Goal: Task Accomplishment & Management: Manage account settings

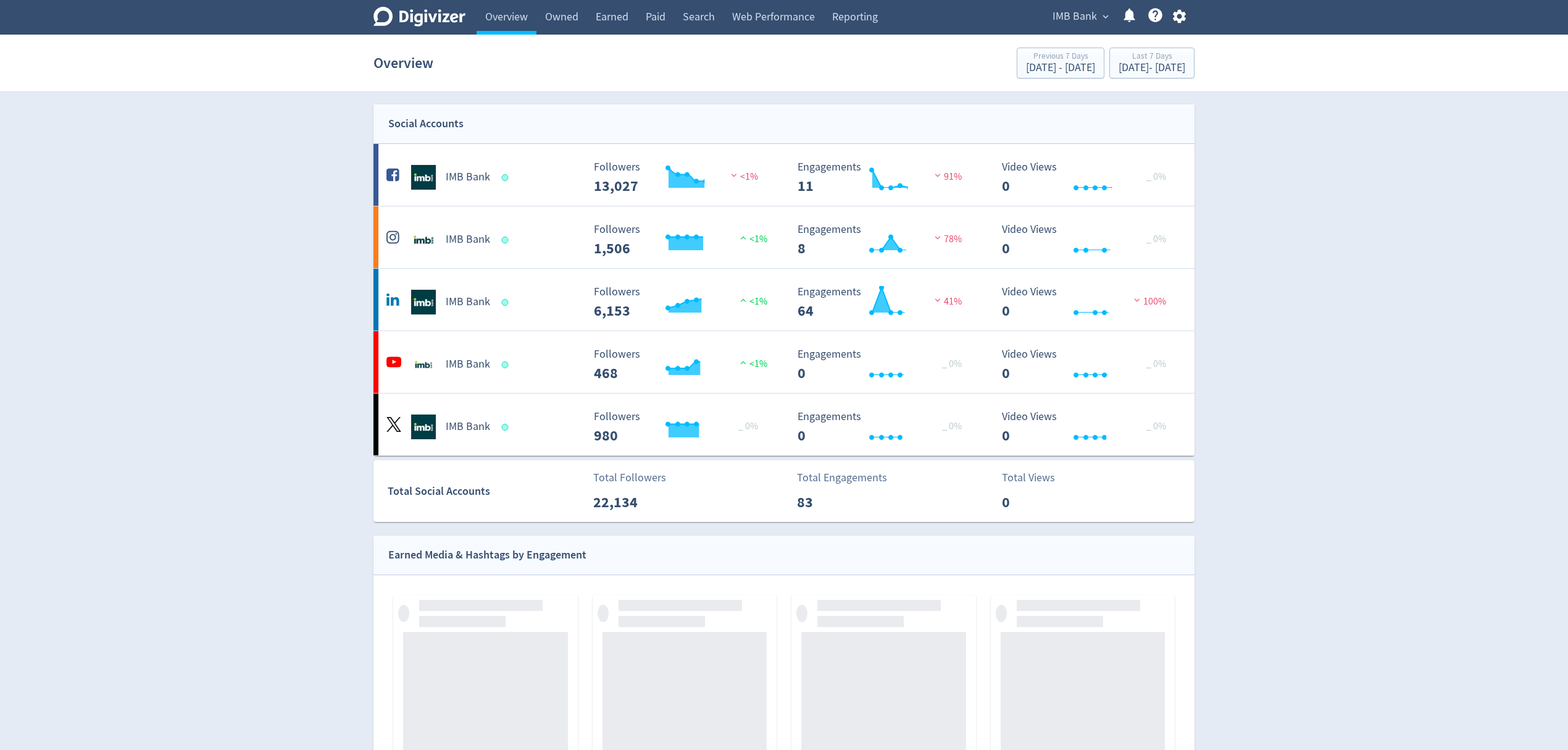
click at [1072, 16] on span "IMB Bank" at bounding box center [1075, 16] width 44 height 20
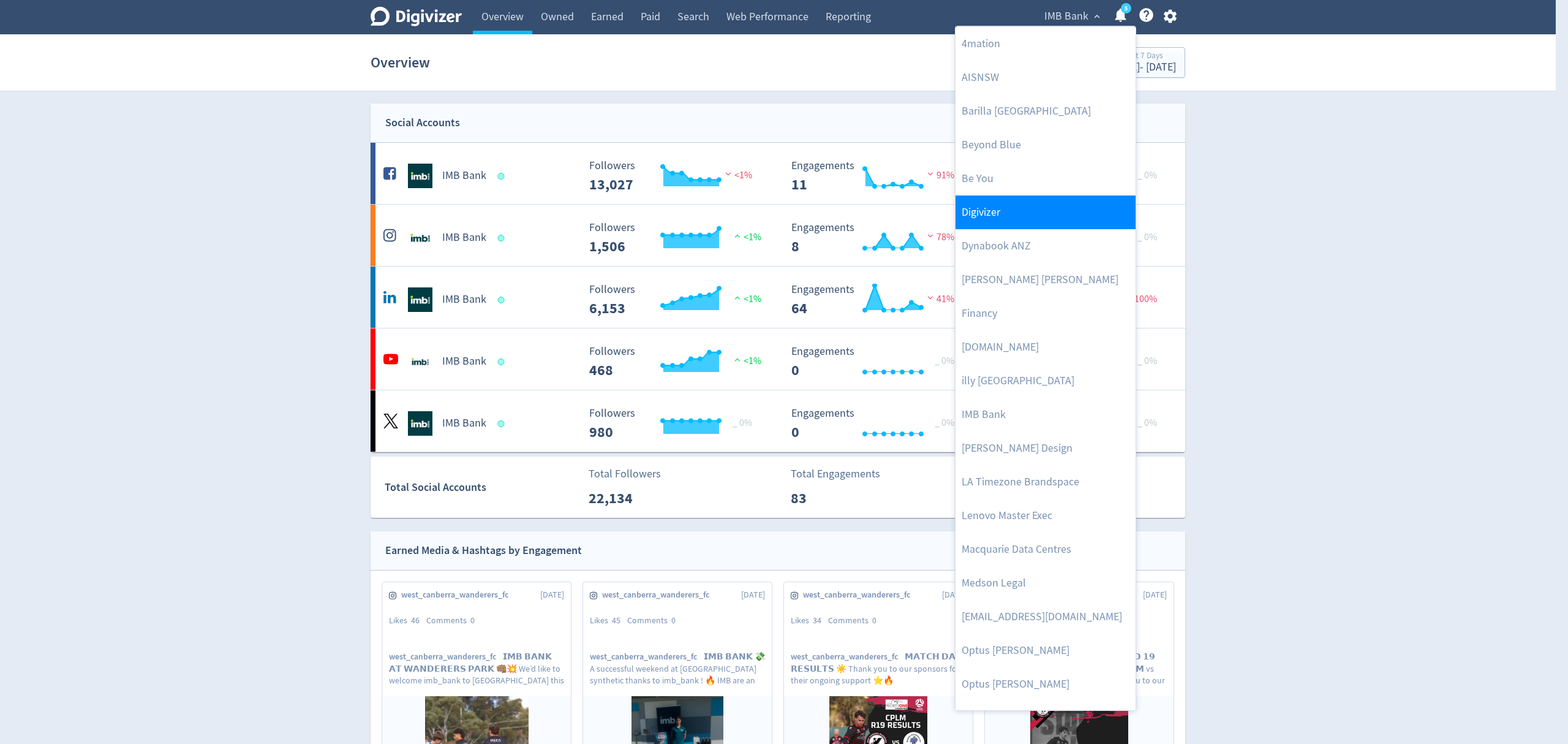
click at [1014, 214] on link "Digivizer" at bounding box center [1045, 213] width 180 height 34
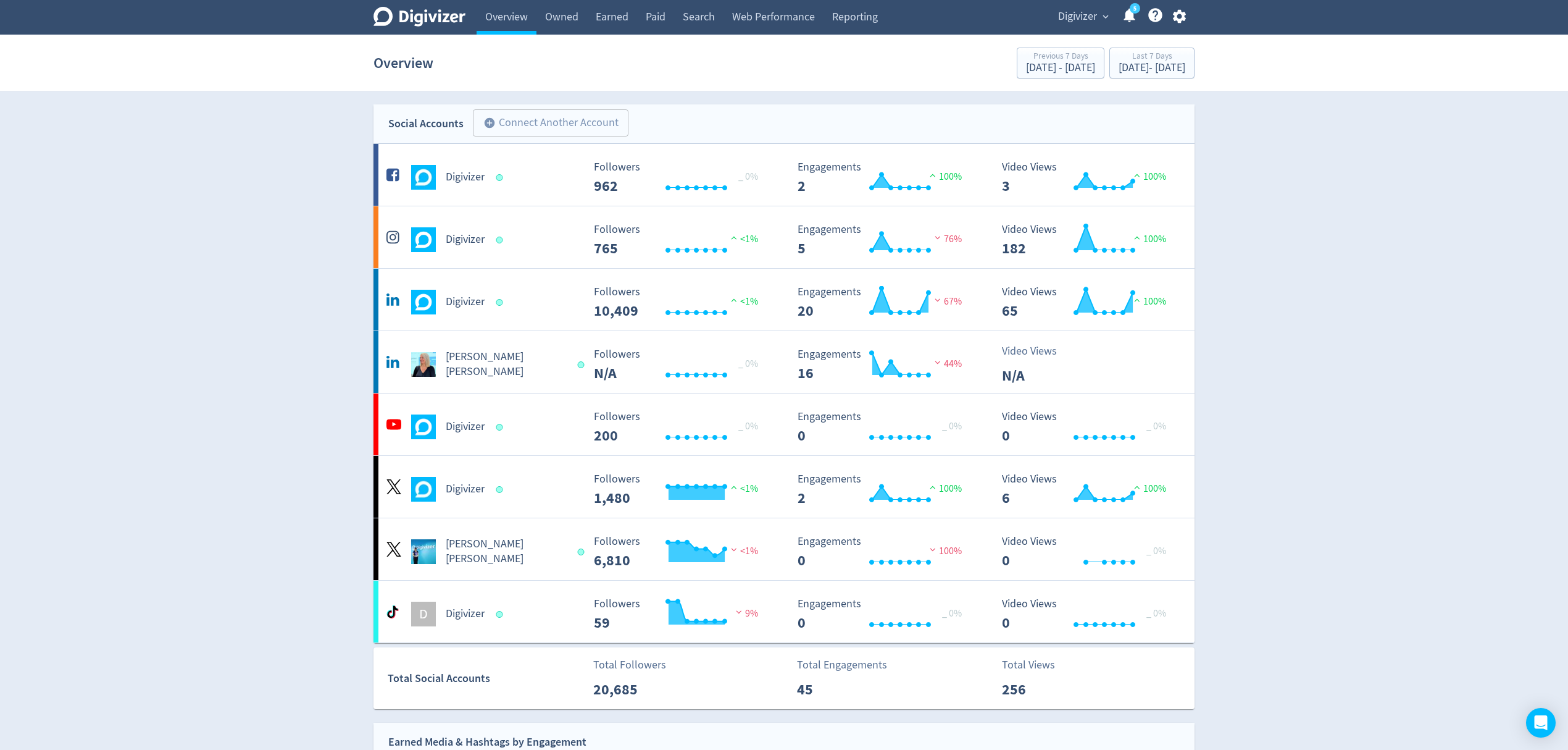
click at [1067, 16] on span "Digivizer" at bounding box center [1077, 16] width 39 height 20
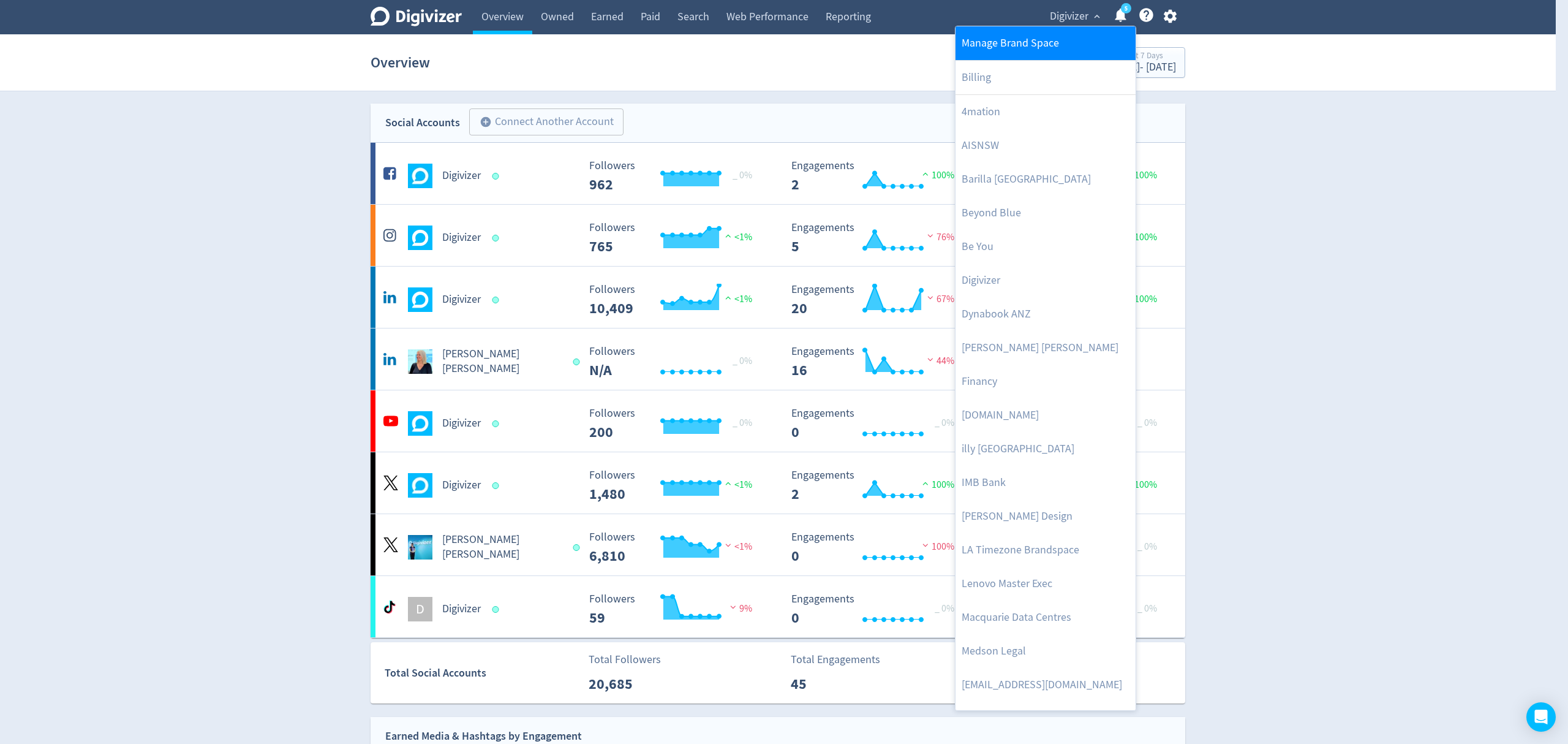
click at [1050, 52] on link "Manage Brand Space" at bounding box center [1045, 43] width 180 height 34
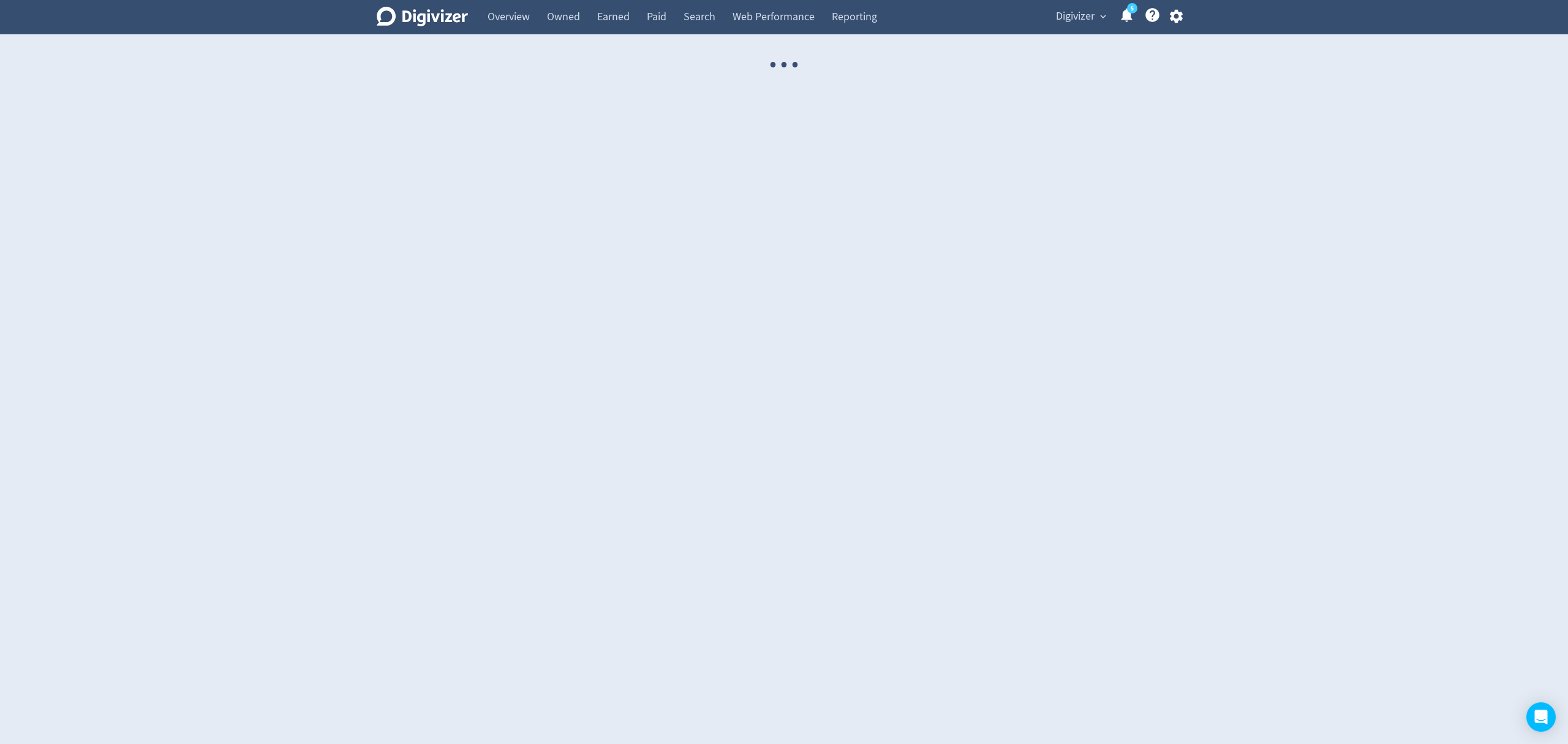
select select "USER"
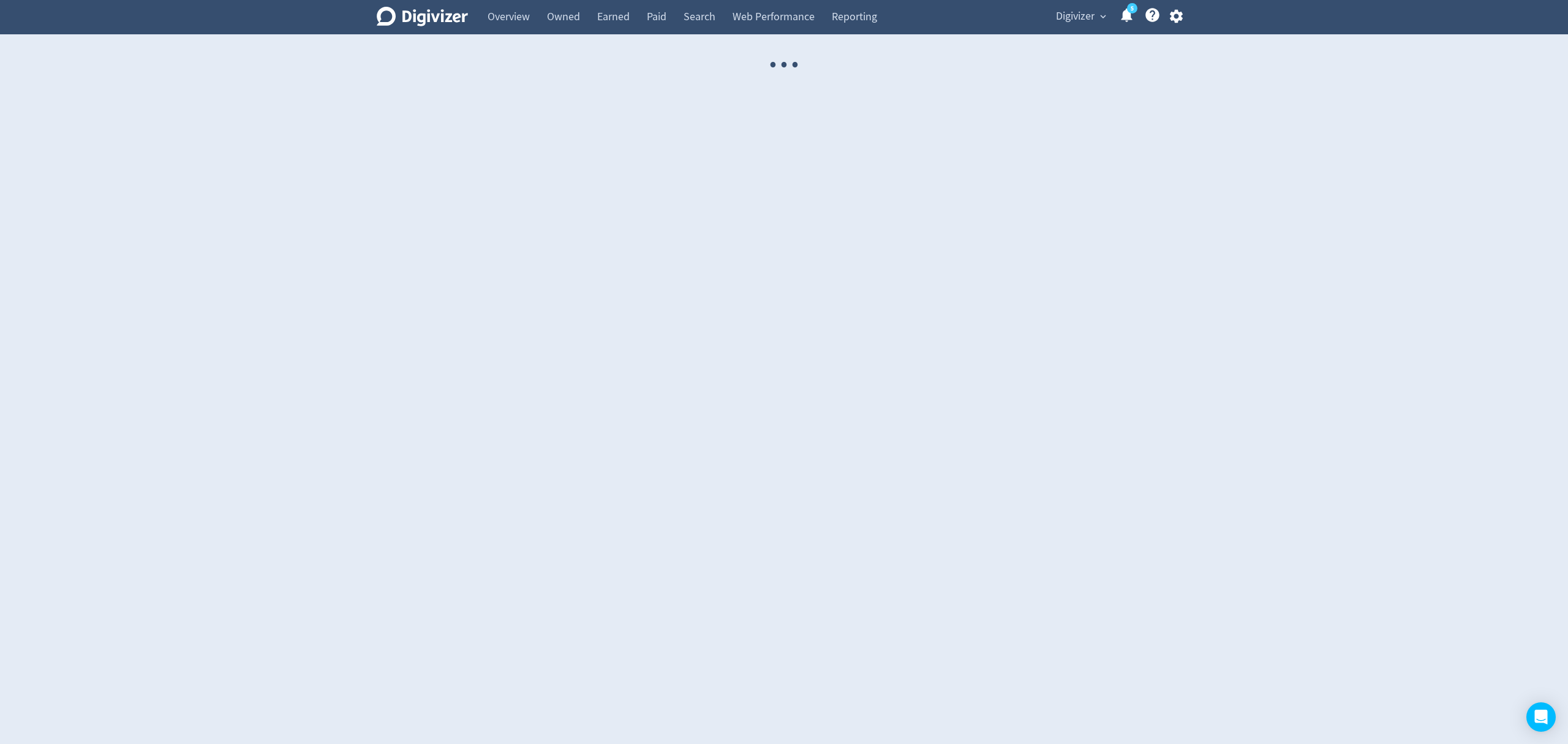
select select "USER"
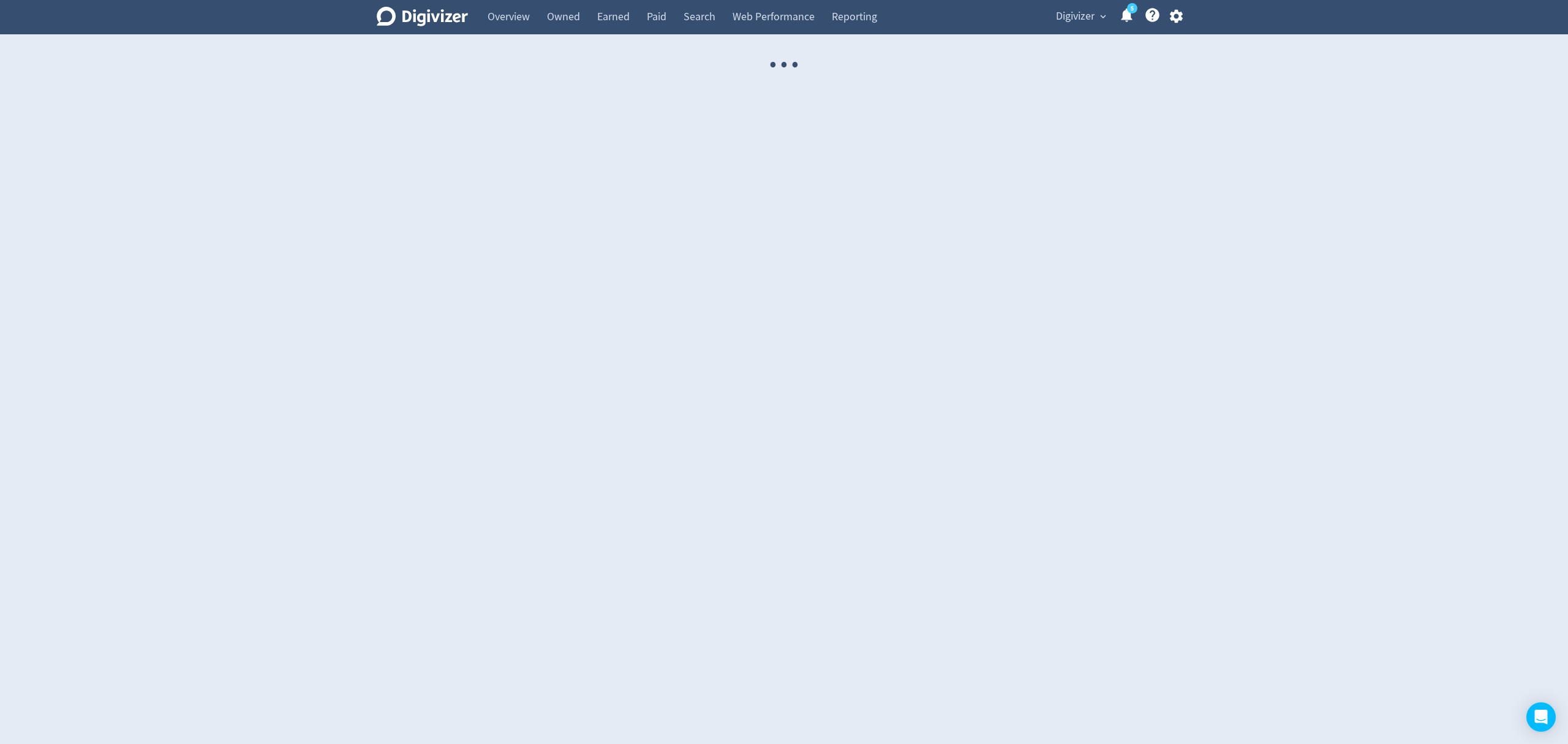
select select "USER"
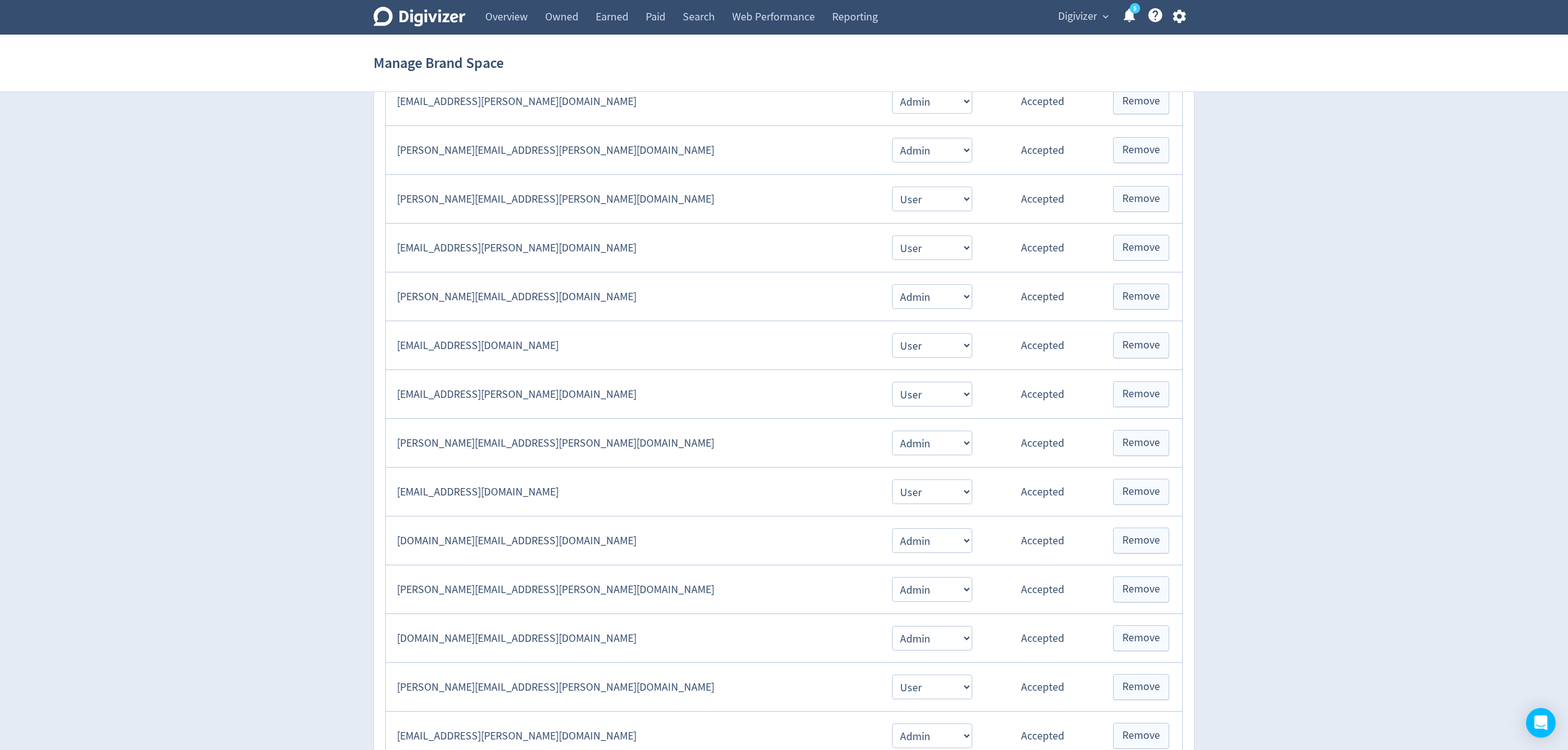
scroll to position [412, 0]
click at [1132, 545] on span "Remove" at bounding box center [1141, 539] width 38 height 11
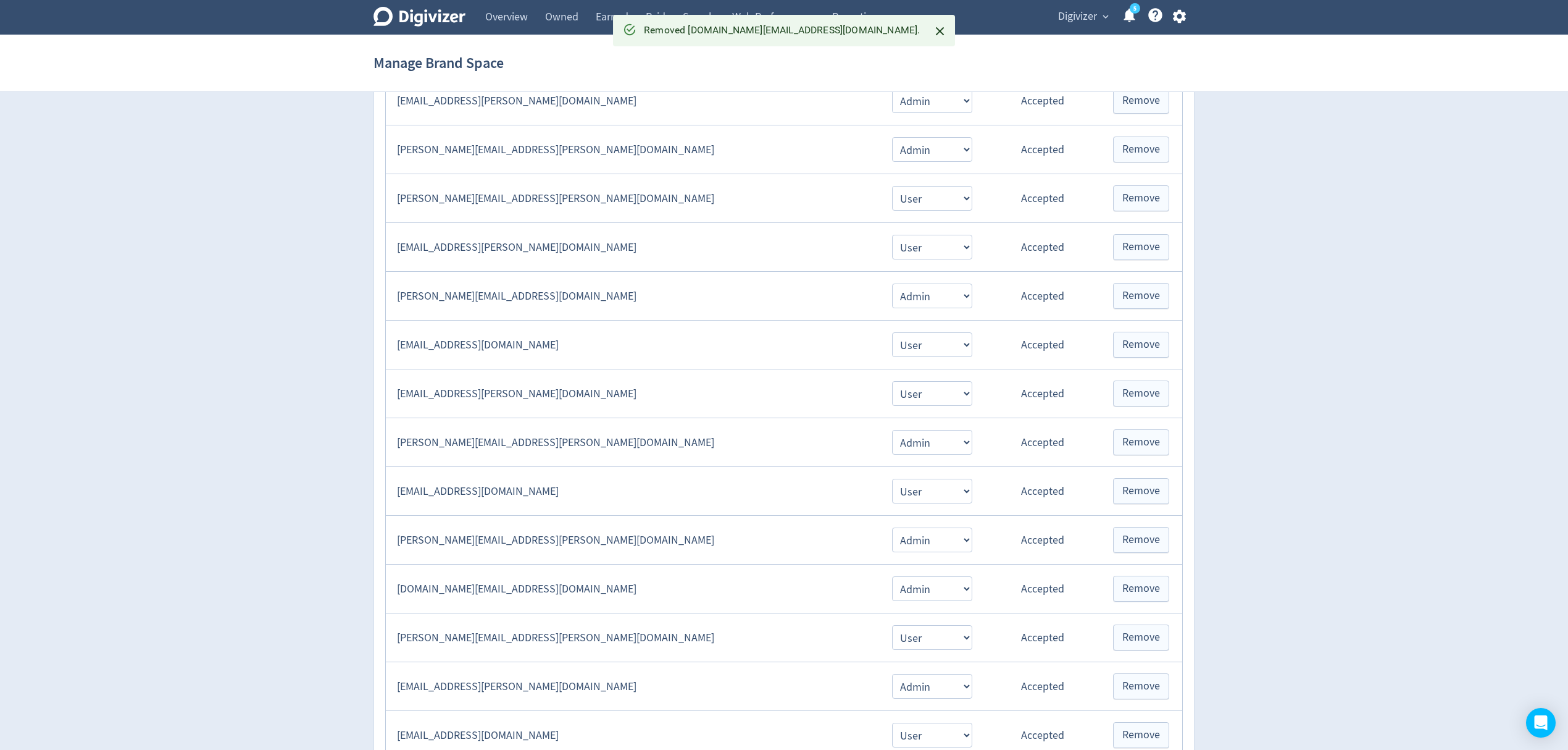
click at [1088, 18] on span "Digivizer" at bounding box center [1077, 16] width 39 height 20
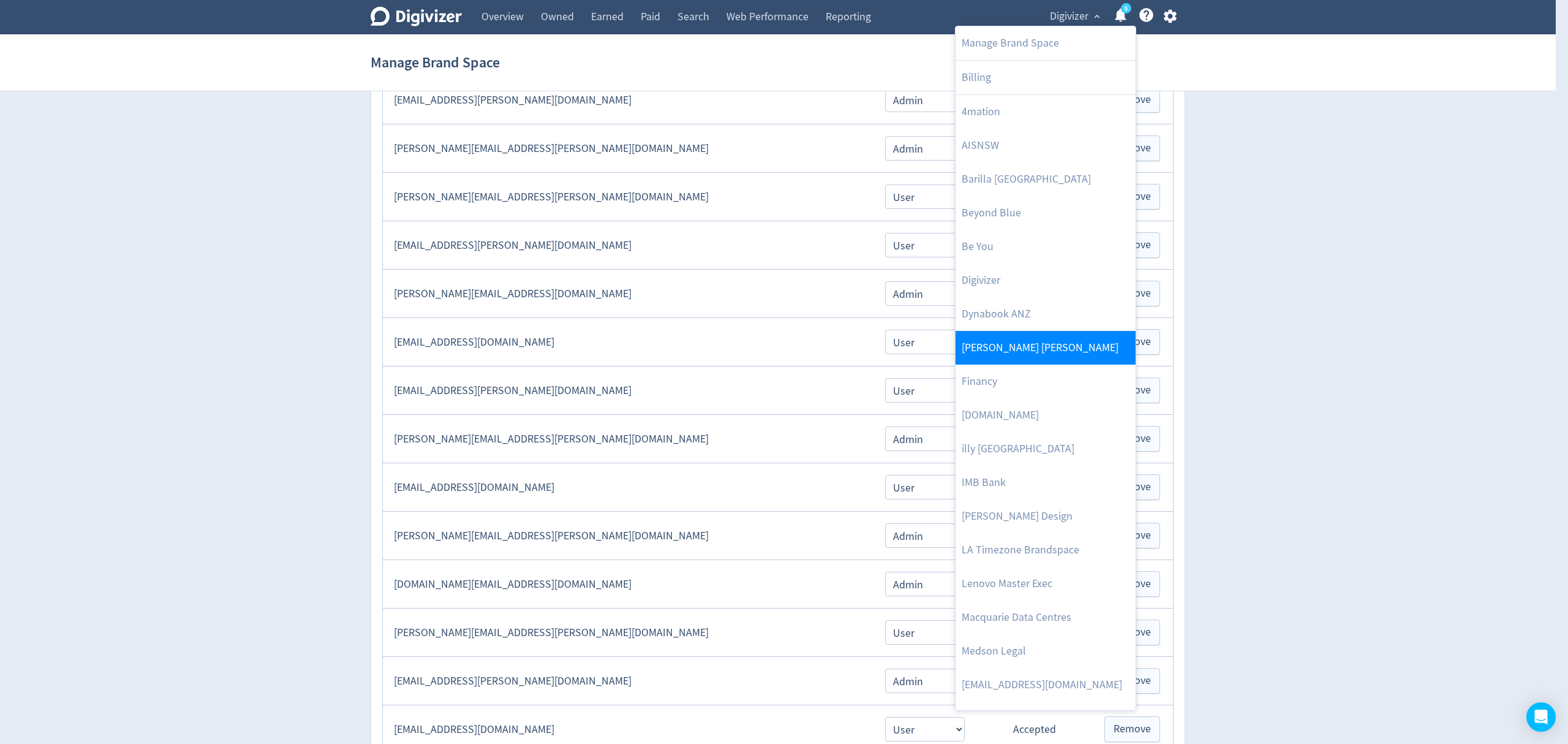
click at [1022, 355] on link "[PERSON_NAME] [PERSON_NAME]" at bounding box center [1045, 348] width 180 height 34
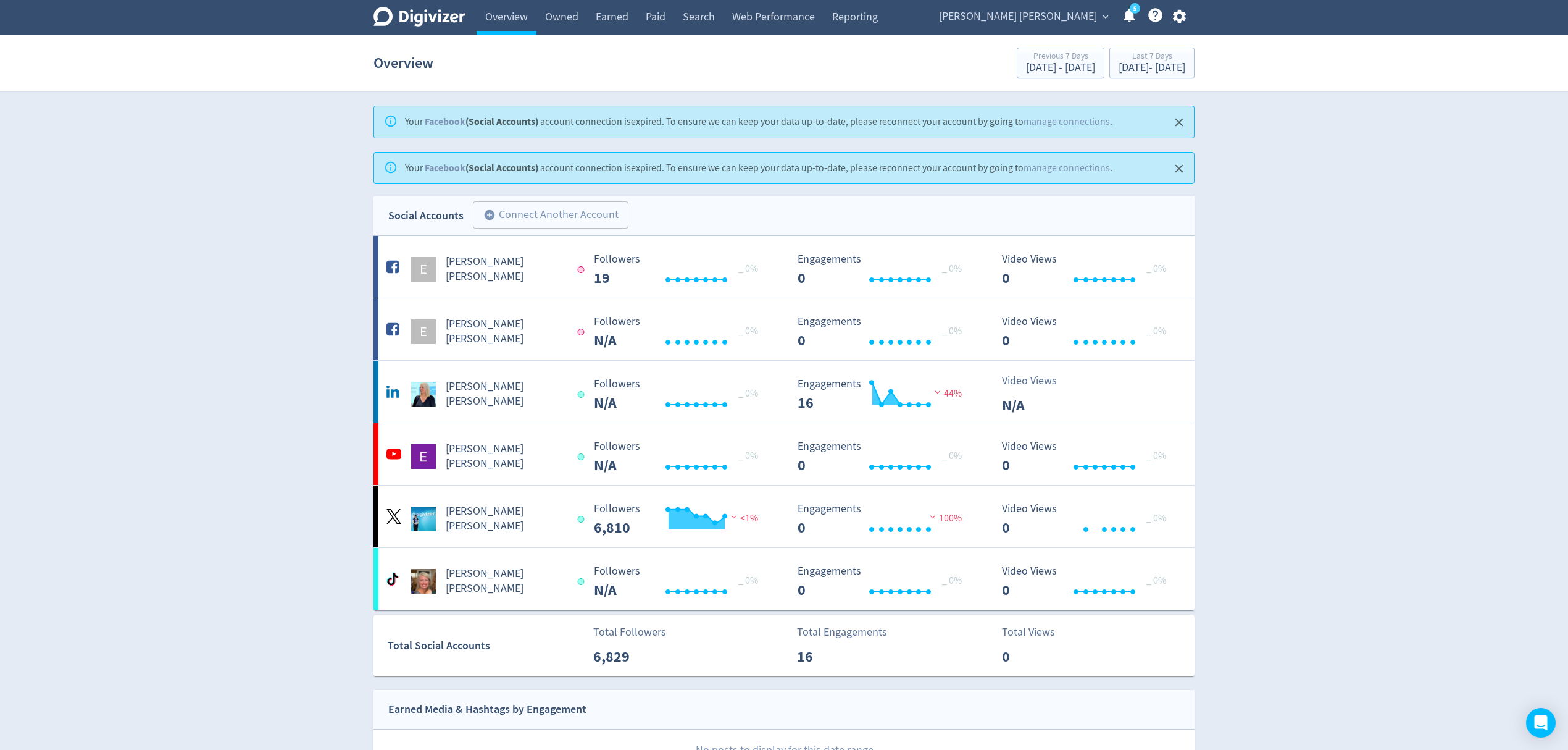
click at [1069, 10] on span "[PERSON_NAME] [PERSON_NAME]" at bounding box center [1018, 16] width 158 height 20
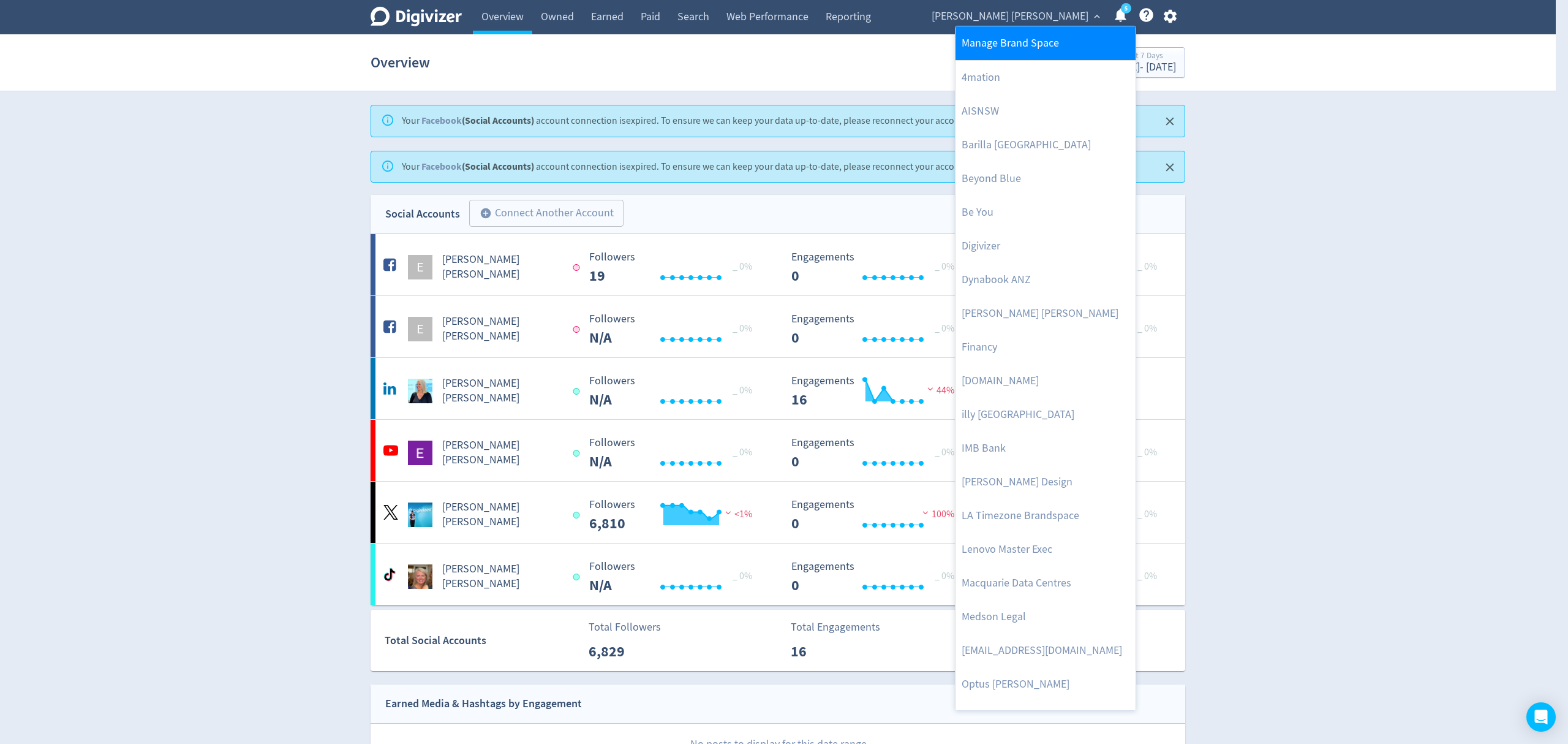
click at [1052, 45] on link "Manage Brand Space" at bounding box center [1045, 43] width 180 height 34
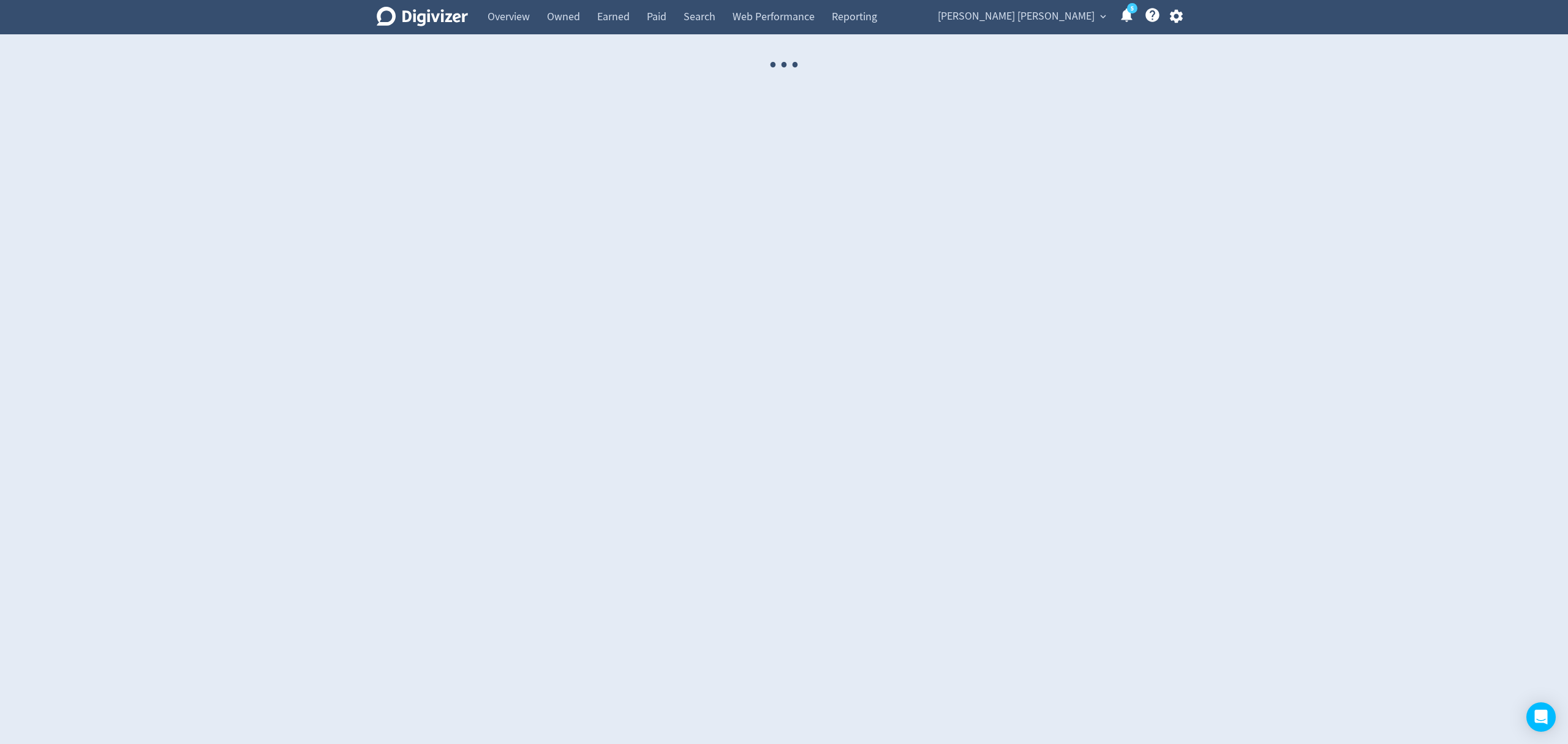
select select "USER"
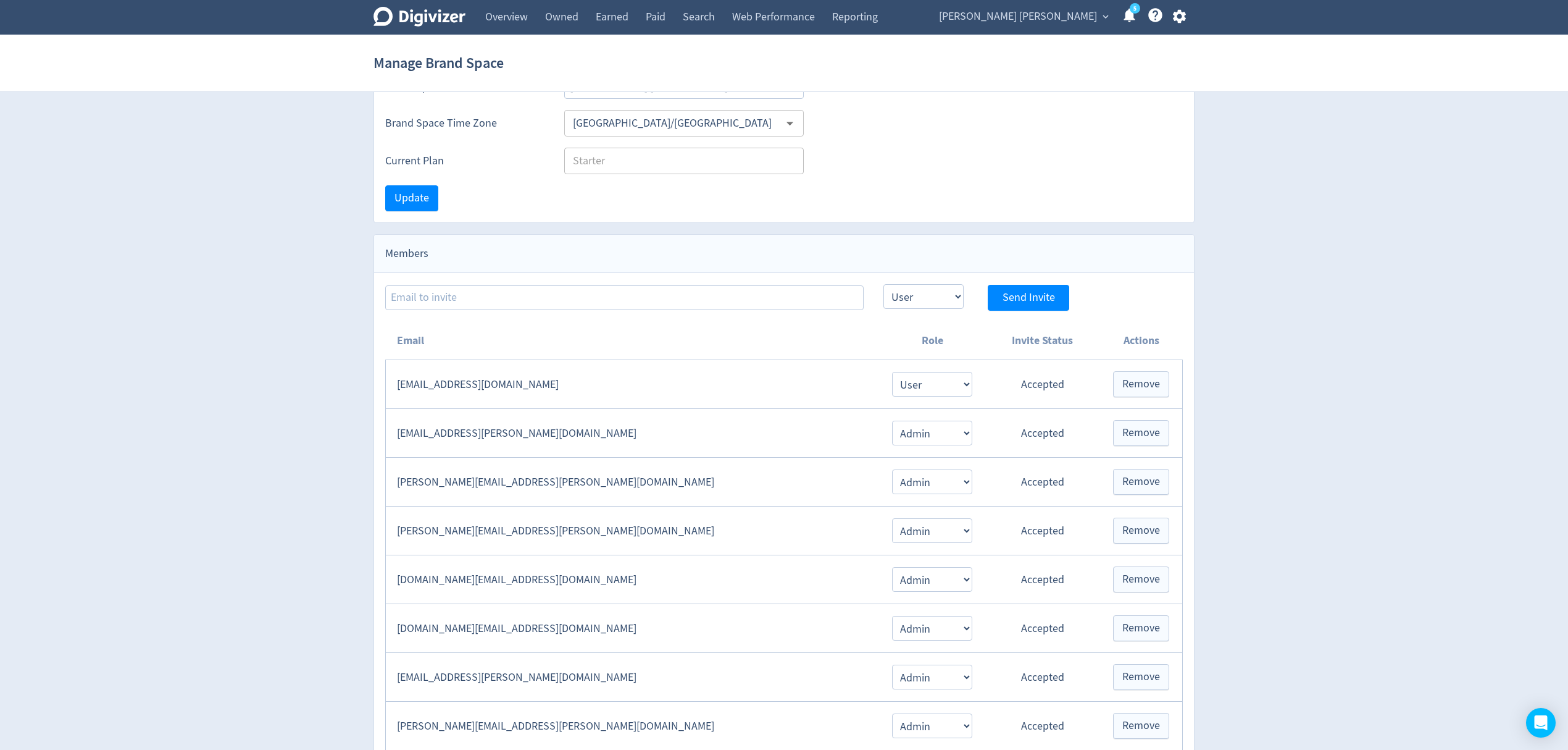
scroll to position [165, 0]
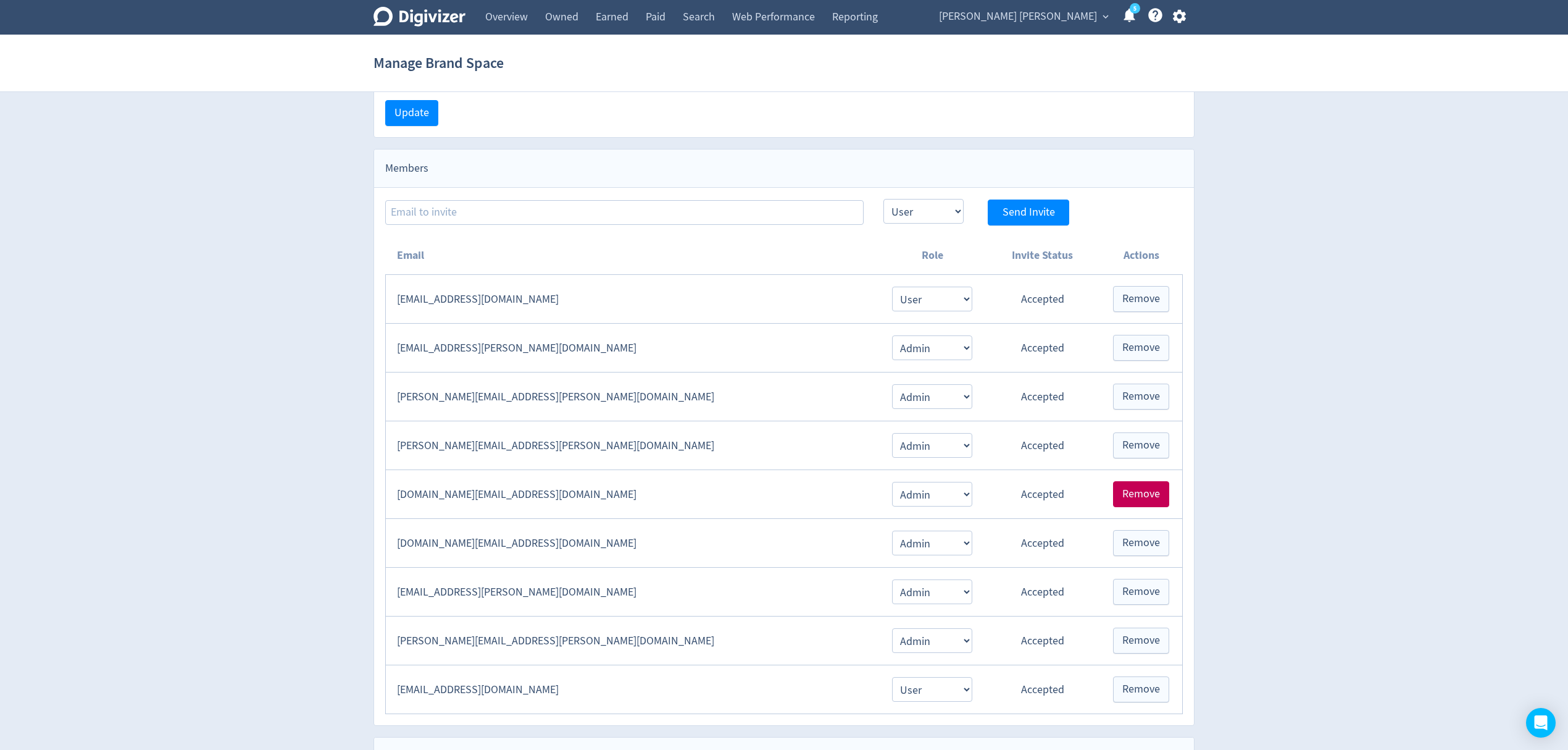
click at [1129, 500] on span "Remove" at bounding box center [1141, 494] width 38 height 11
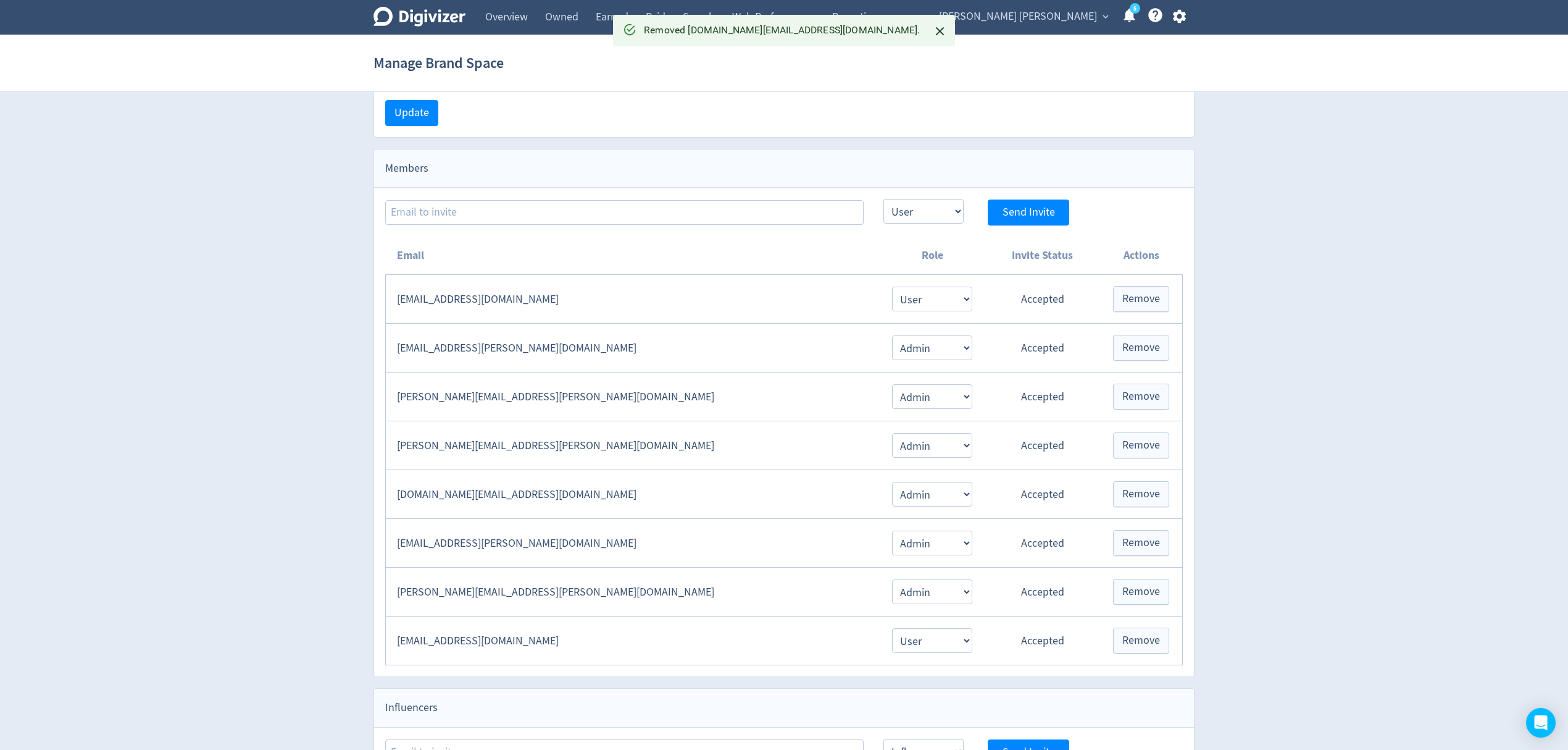
click at [1047, 19] on span "[PERSON_NAME] [PERSON_NAME]" at bounding box center [1018, 16] width 158 height 20
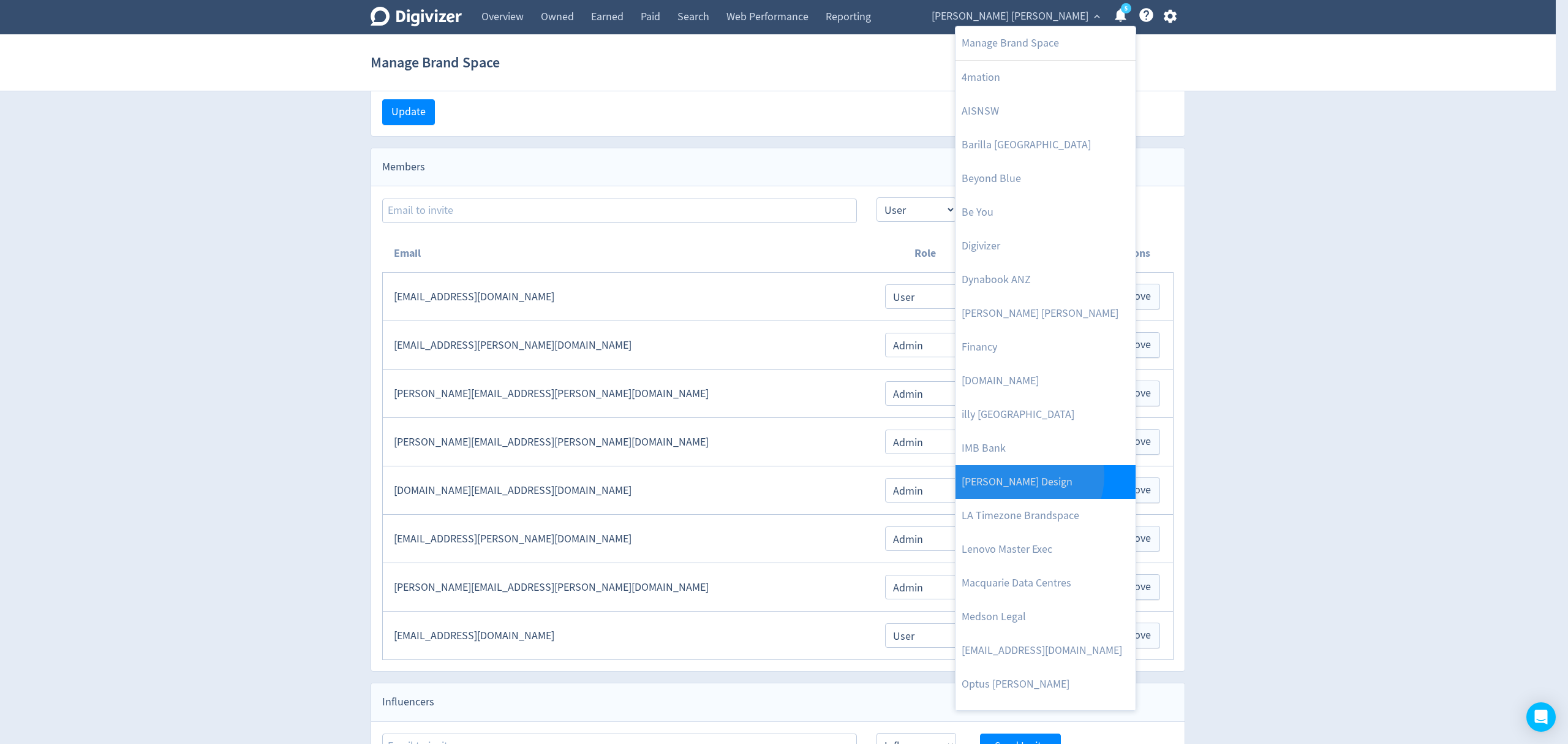
click at [1027, 477] on link "[PERSON_NAME] Design" at bounding box center [1045, 482] width 180 height 34
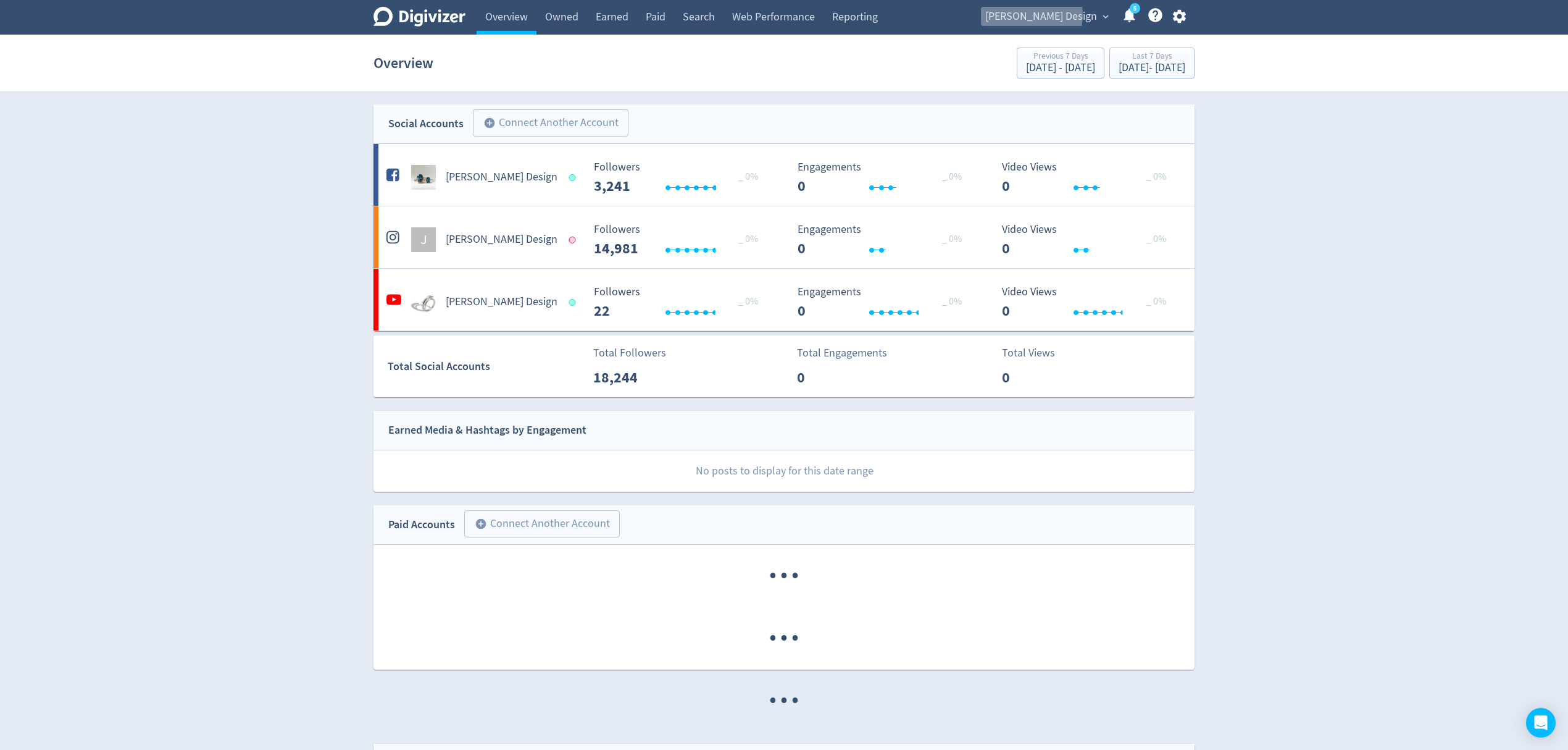
click at [1057, 16] on span "[PERSON_NAME] Design" at bounding box center [1041, 16] width 112 height 20
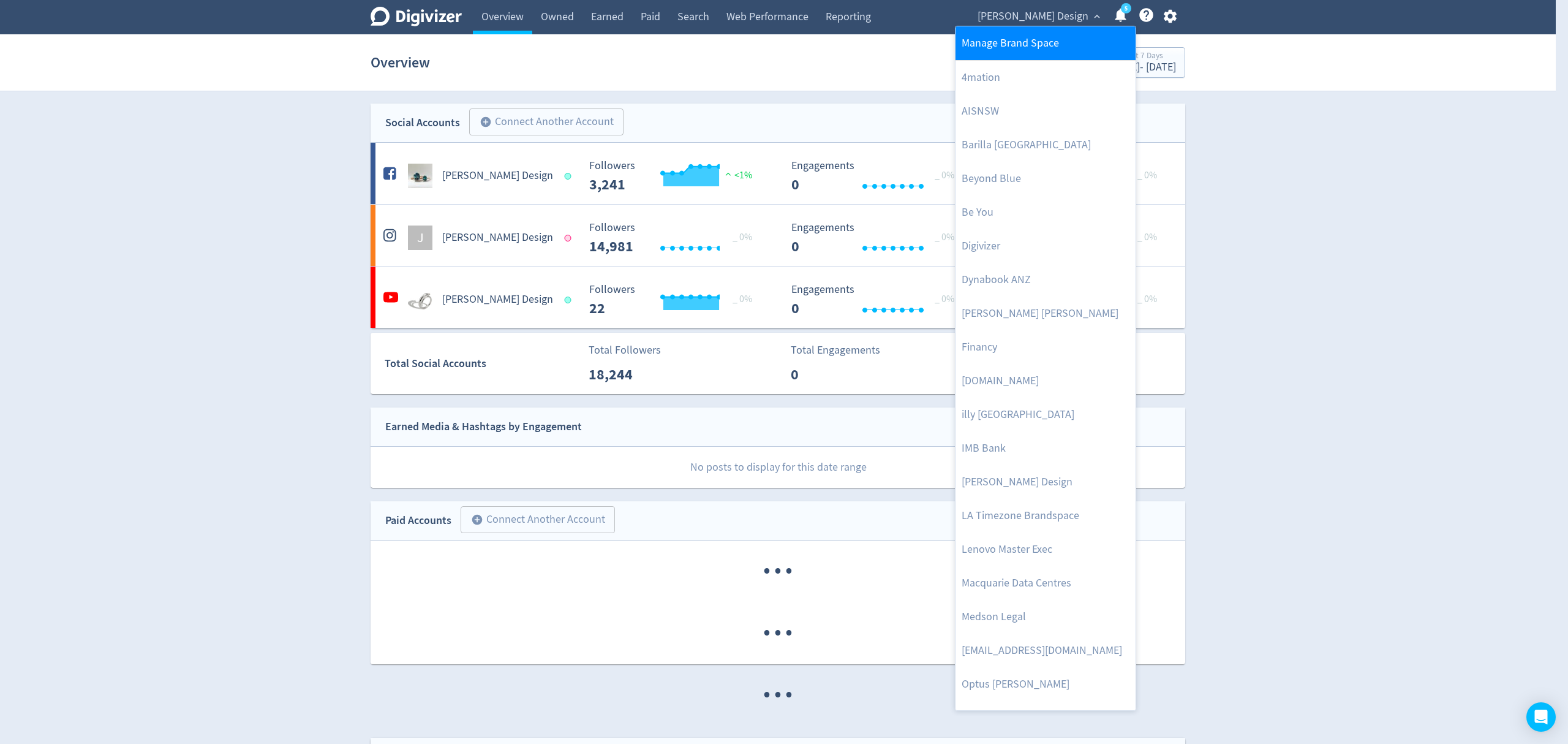
click at [1054, 47] on link "Manage Brand Space" at bounding box center [1045, 43] width 180 height 34
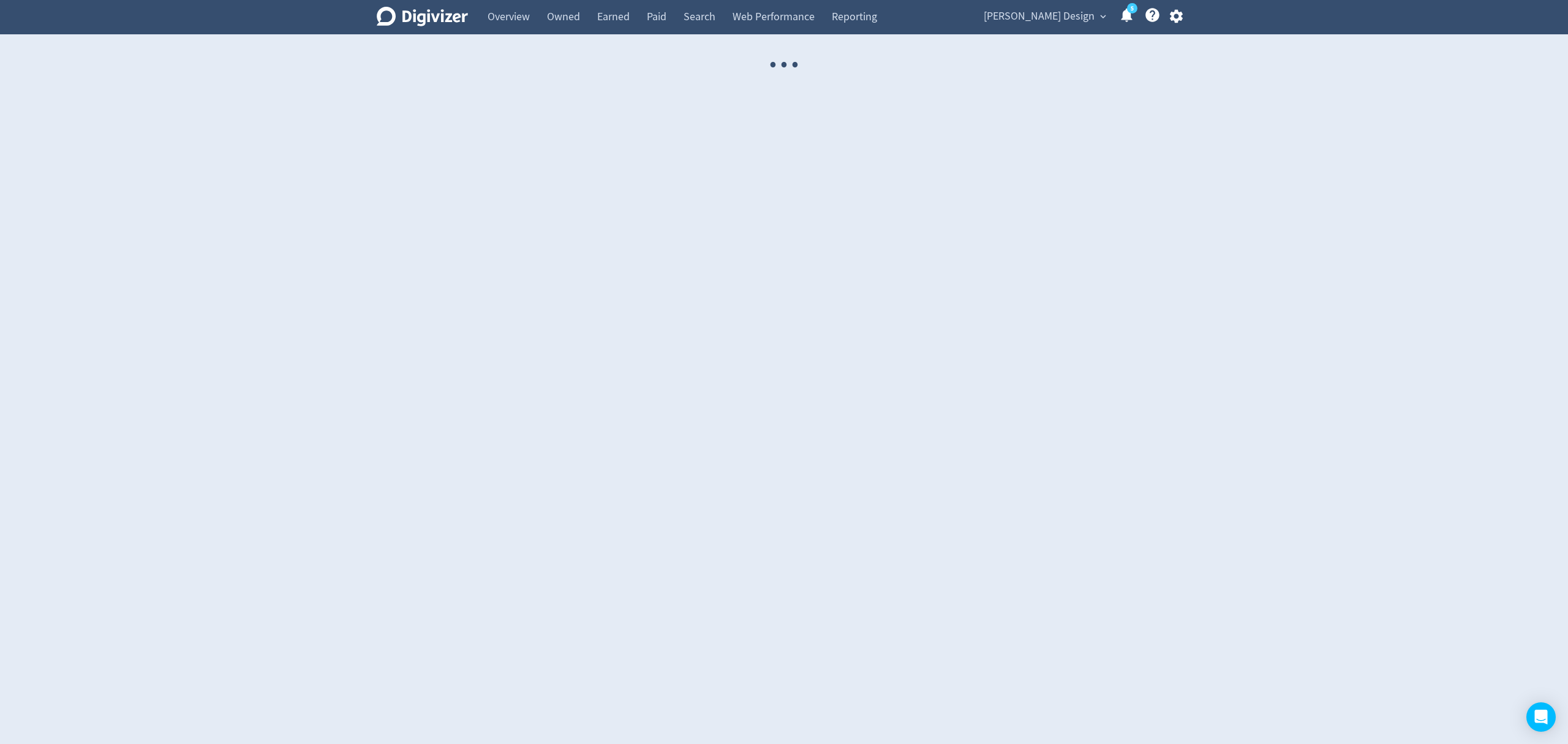
select select "USER"
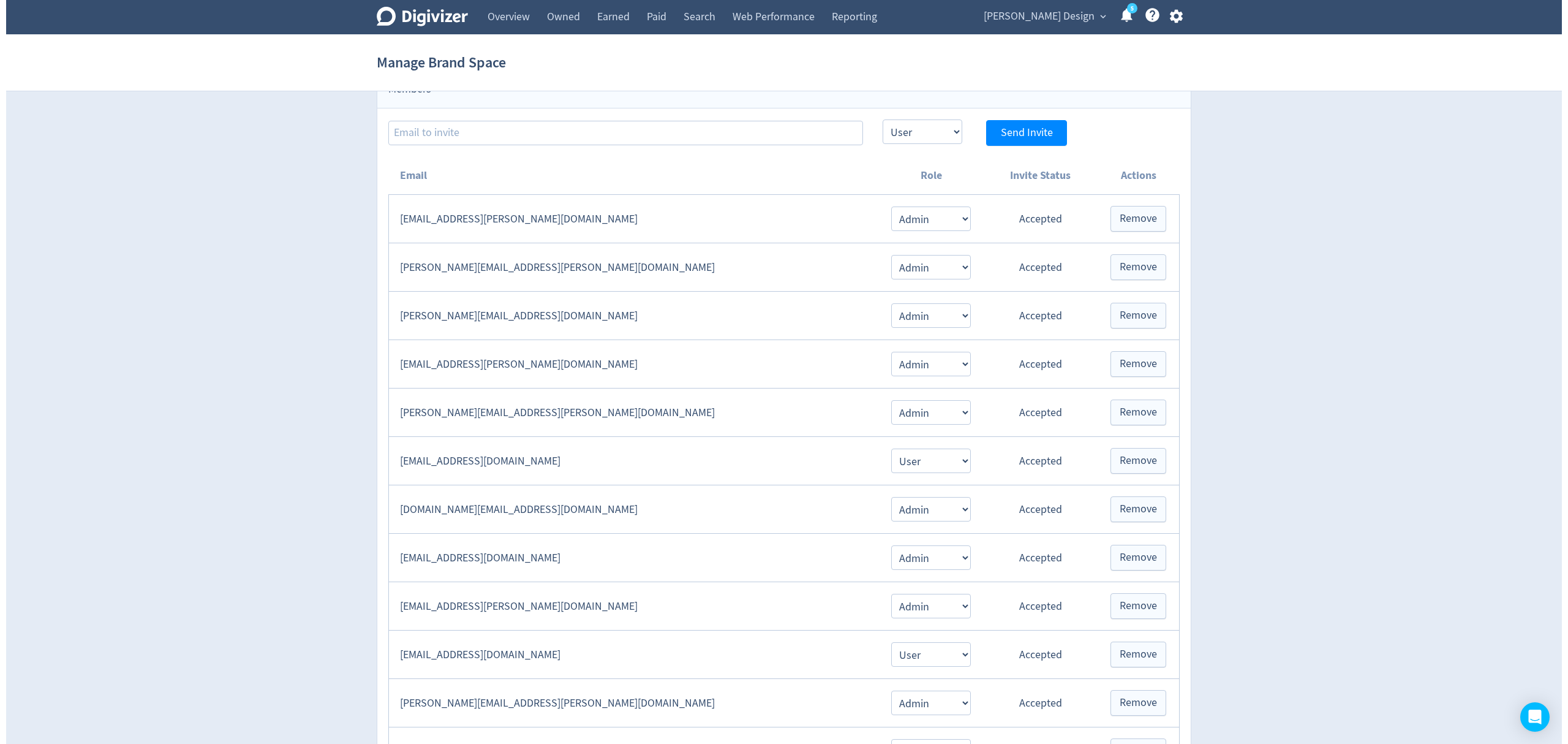
scroll to position [245, 0]
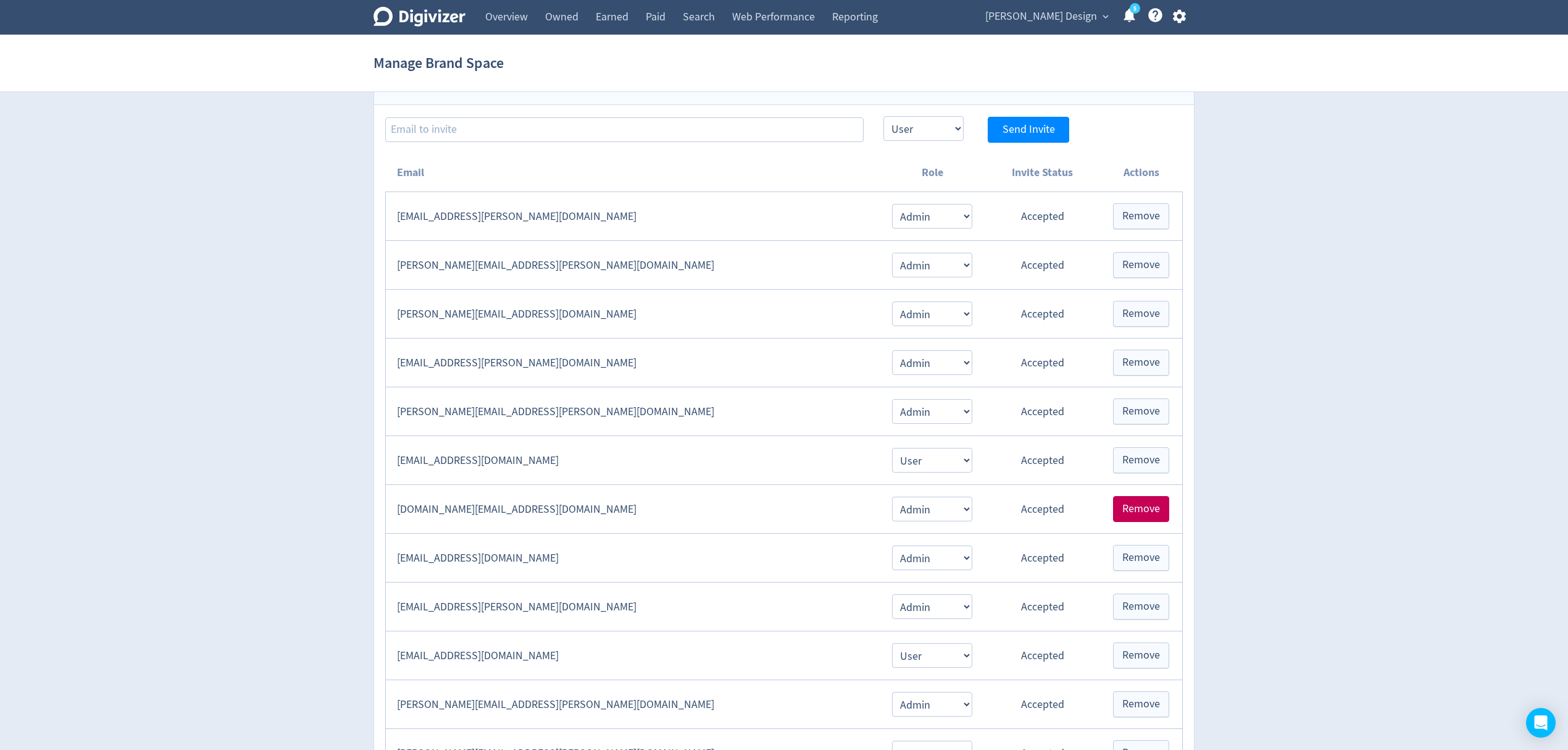
click at [1158, 509] on span "Remove" at bounding box center [1141, 509] width 38 height 11
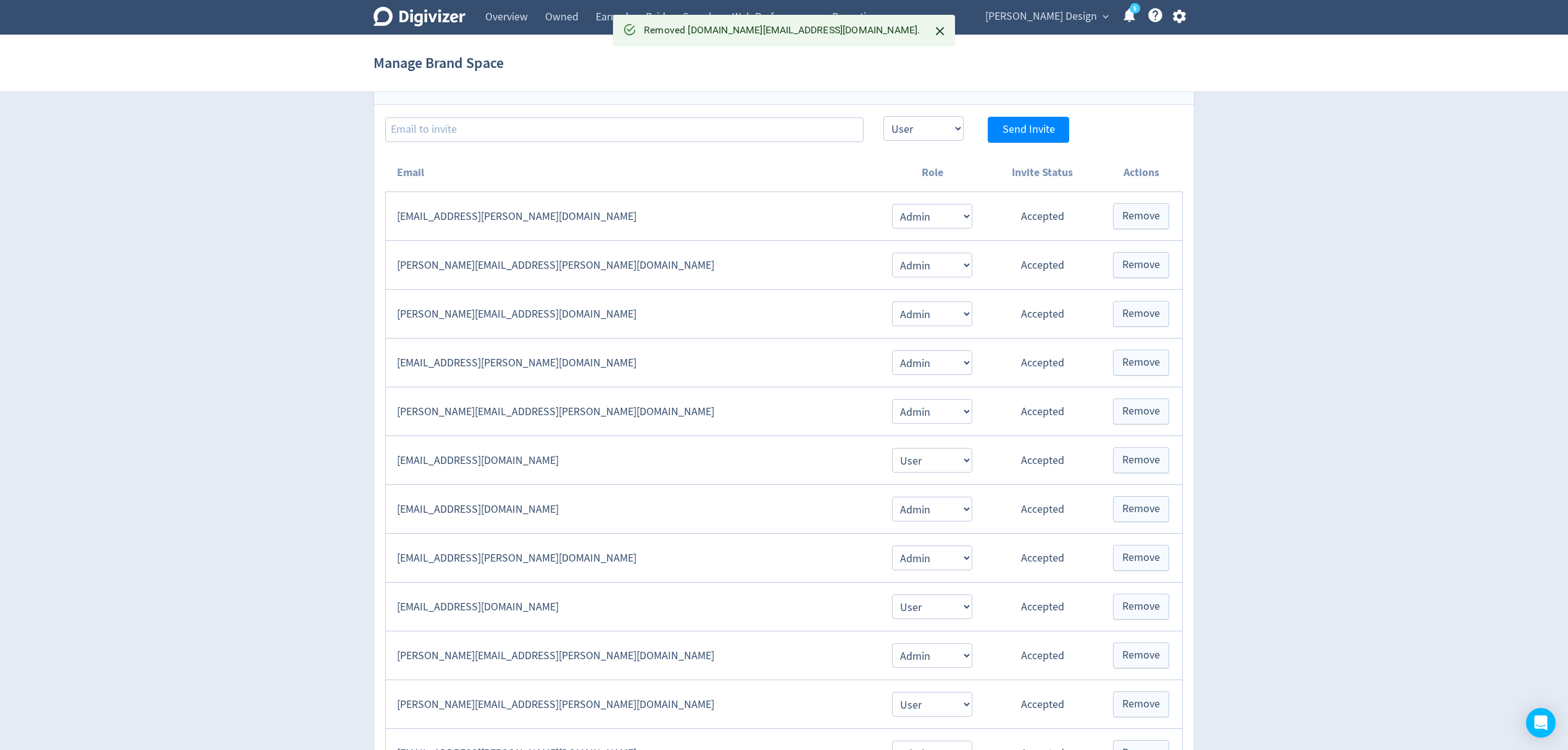
click at [1065, 17] on span "[PERSON_NAME] Design" at bounding box center [1041, 16] width 112 height 20
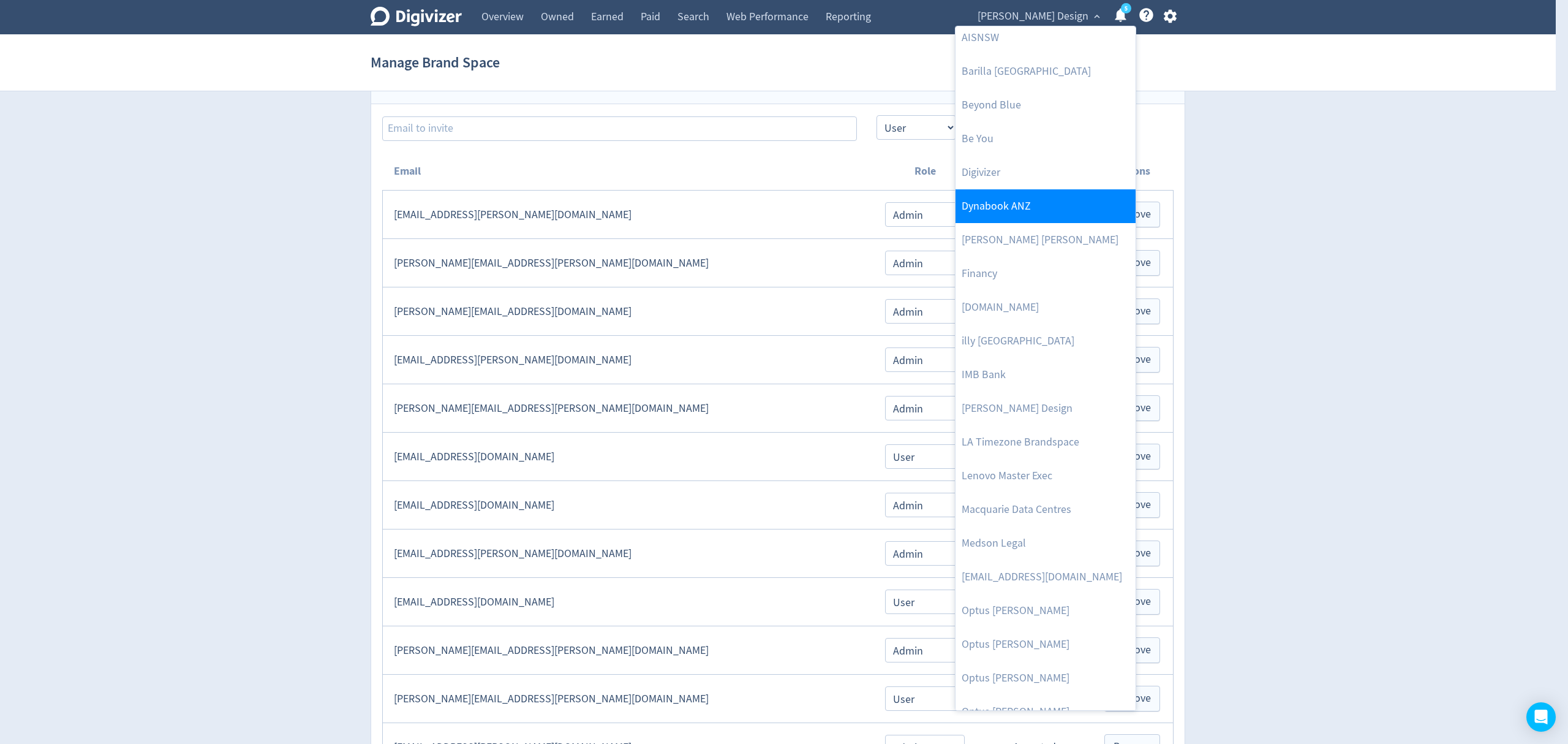
scroll to position [0, 0]
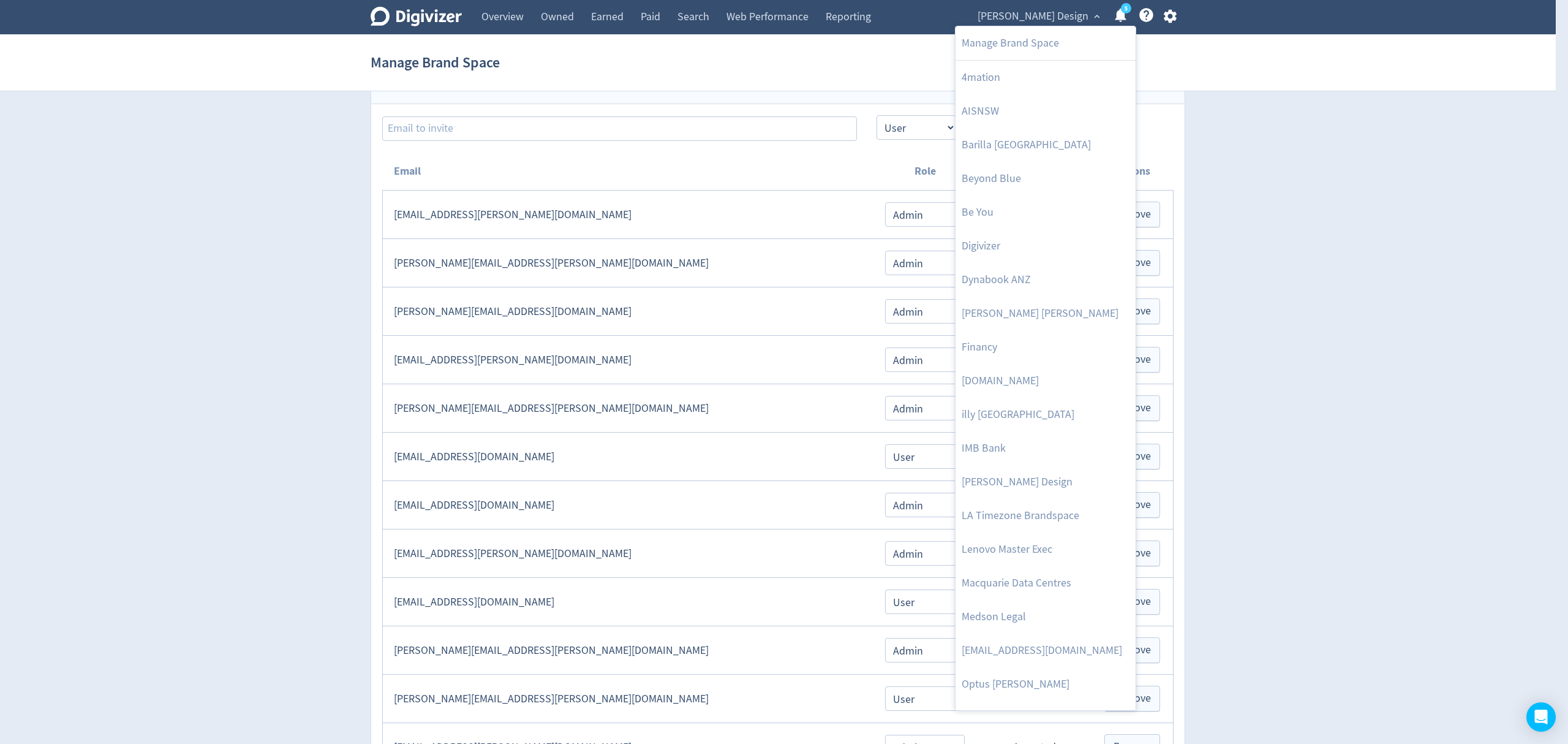
click at [1167, 20] on div at bounding box center [784, 372] width 1568 height 744
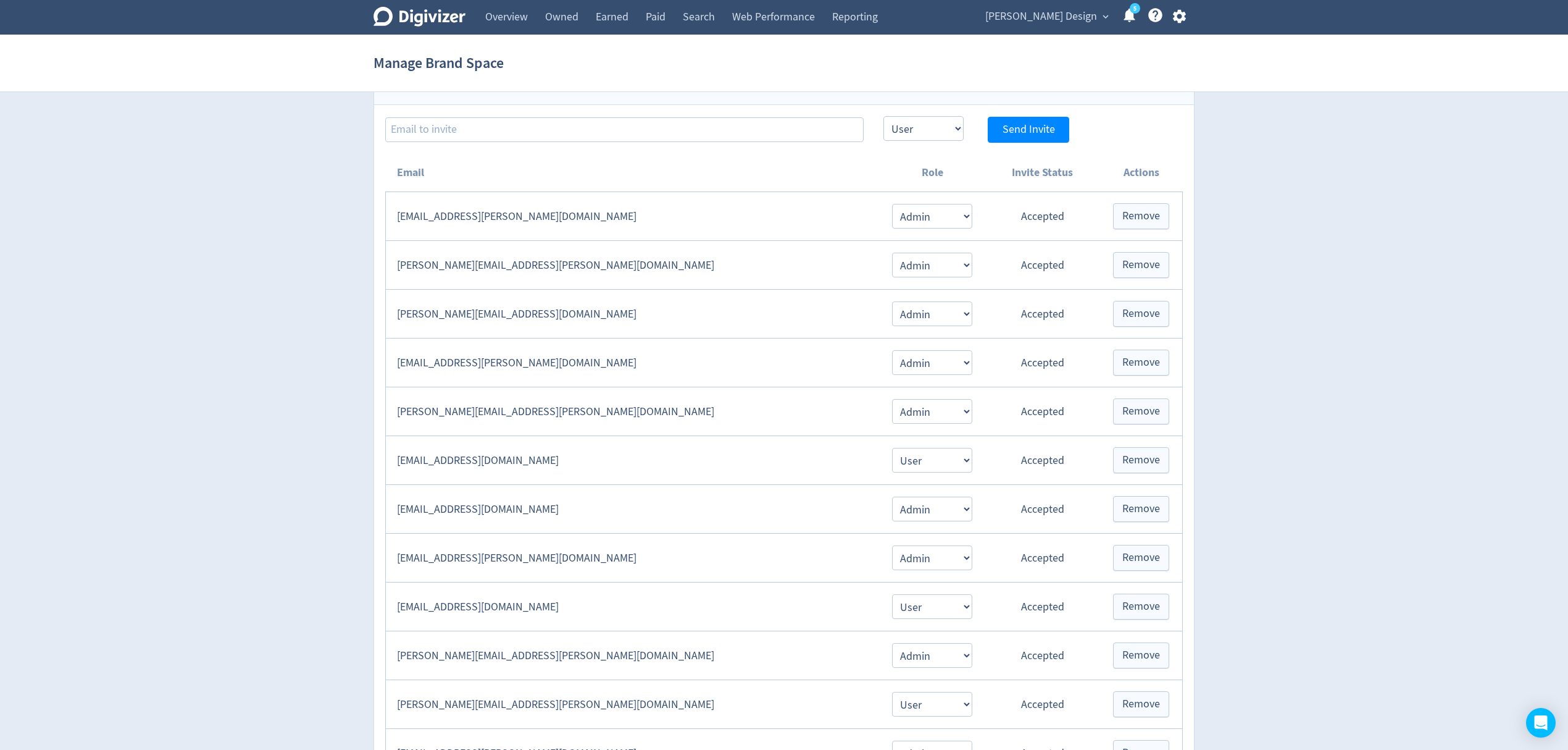
click at [1177, 19] on div "Manage Brand Space 4mation AISNSW Barilla [GEOGRAPHIC_DATA] Beyond Blue Be You …" at bounding box center [784, 375] width 1568 height 750
click at [1180, 16] on icon "button" at bounding box center [1180, 16] width 16 height 16
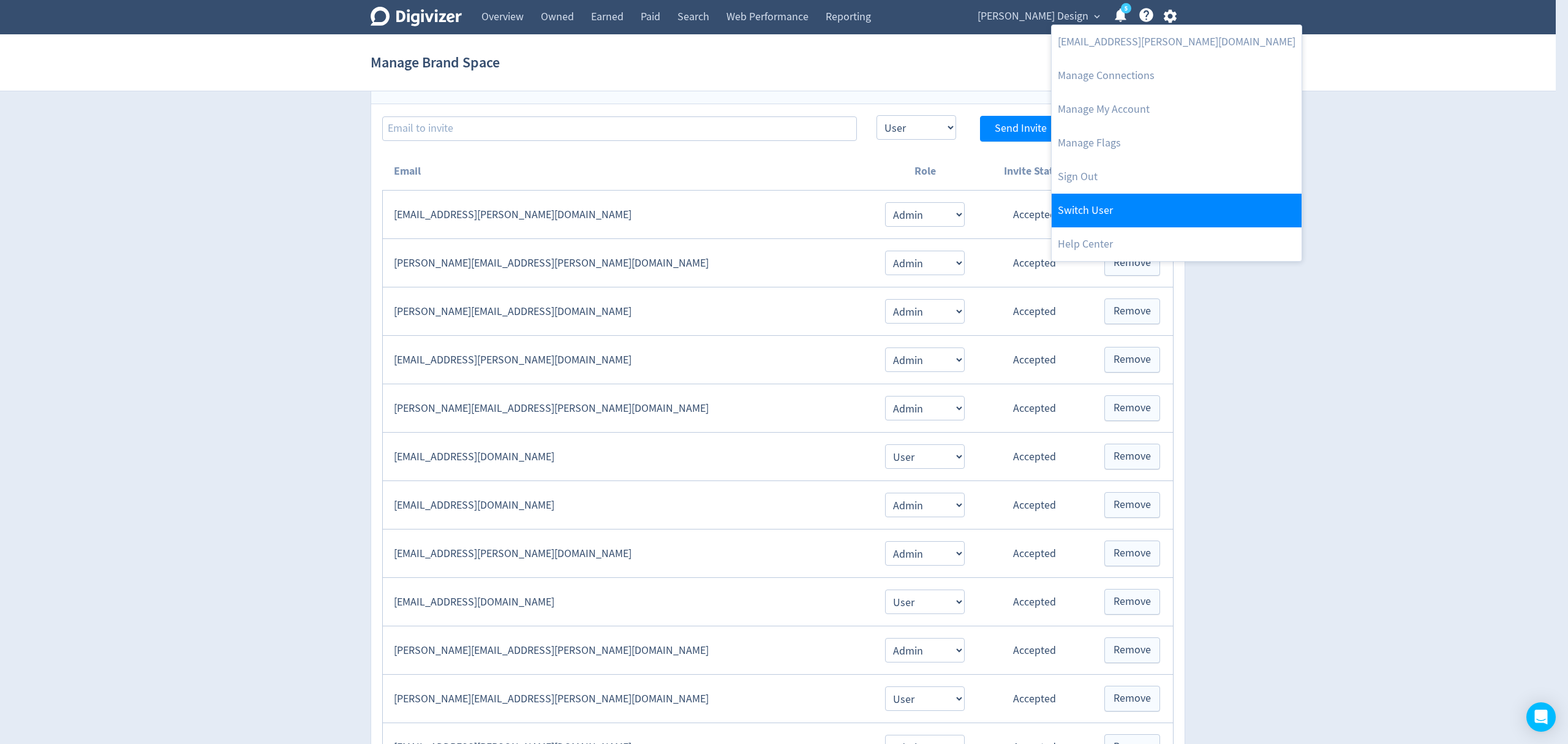
click at [1122, 211] on link "Switch User" at bounding box center [1177, 210] width 250 height 34
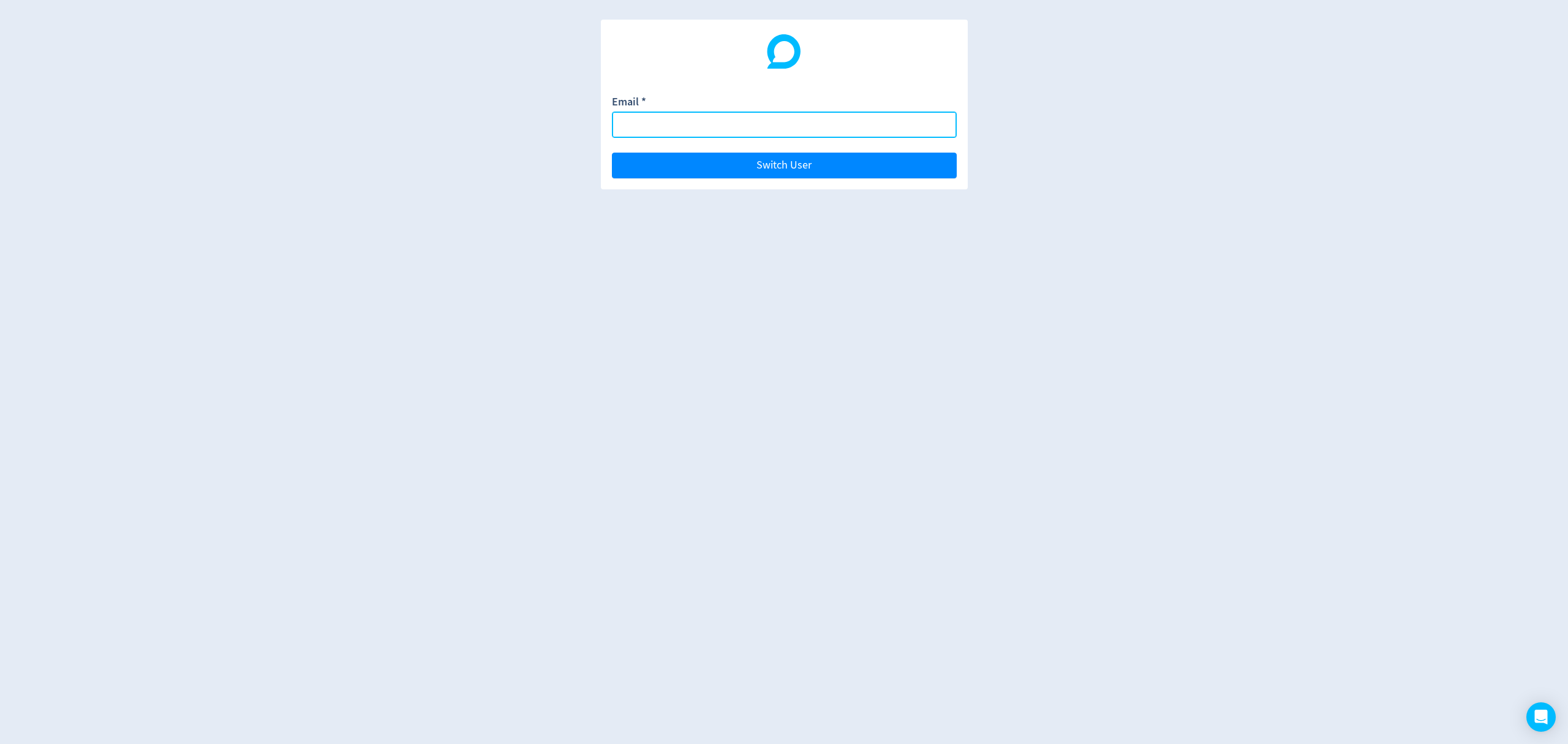
click at [638, 130] on input "Email *" at bounding box center [784, 125] width 345 height 26
type input "[PERSON_NAME][EMAIL_ADDRESS][PERSON_NAME][DOMAIN_NAME]"
click at [612, 152] on button "Switch User" at bounding box center [784, 165] width 345 height 26
